Goal: Task Accomplishment & Management: Manage account settings

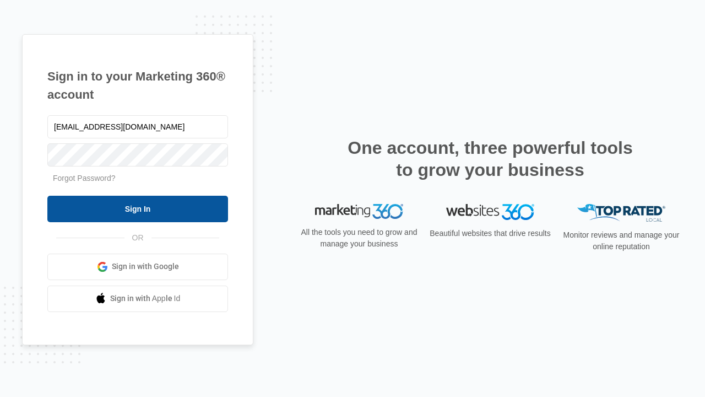
click at [138, 208] on input "Sign In" at bounding box center [137, 209] width 181 height 26
